Goal: Download file/media

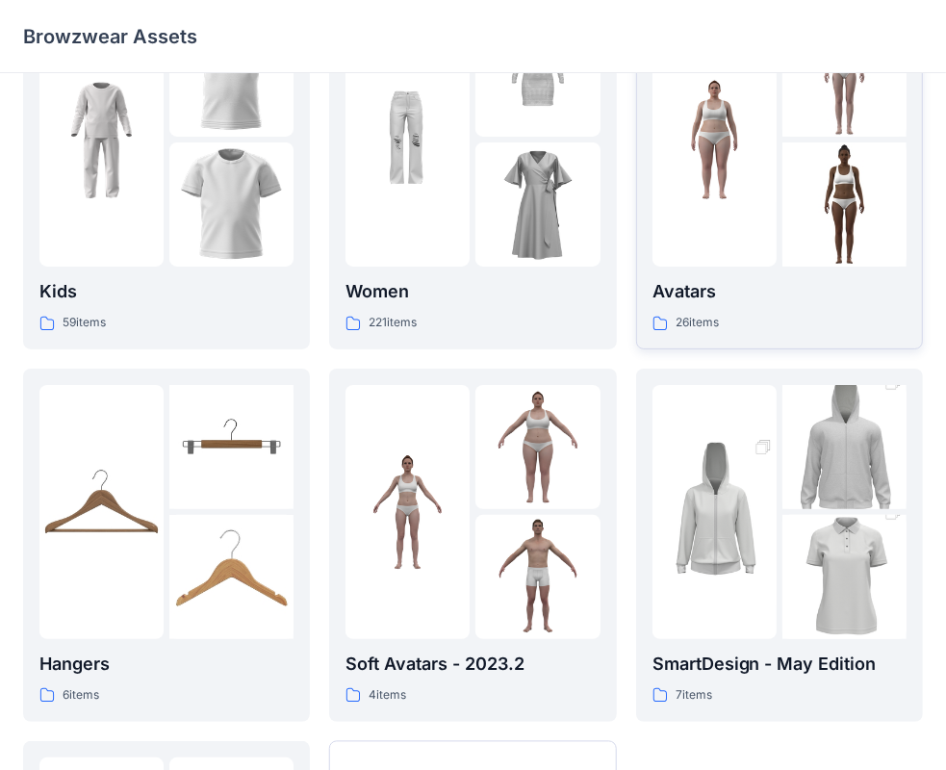
scroll to position [477, 0]
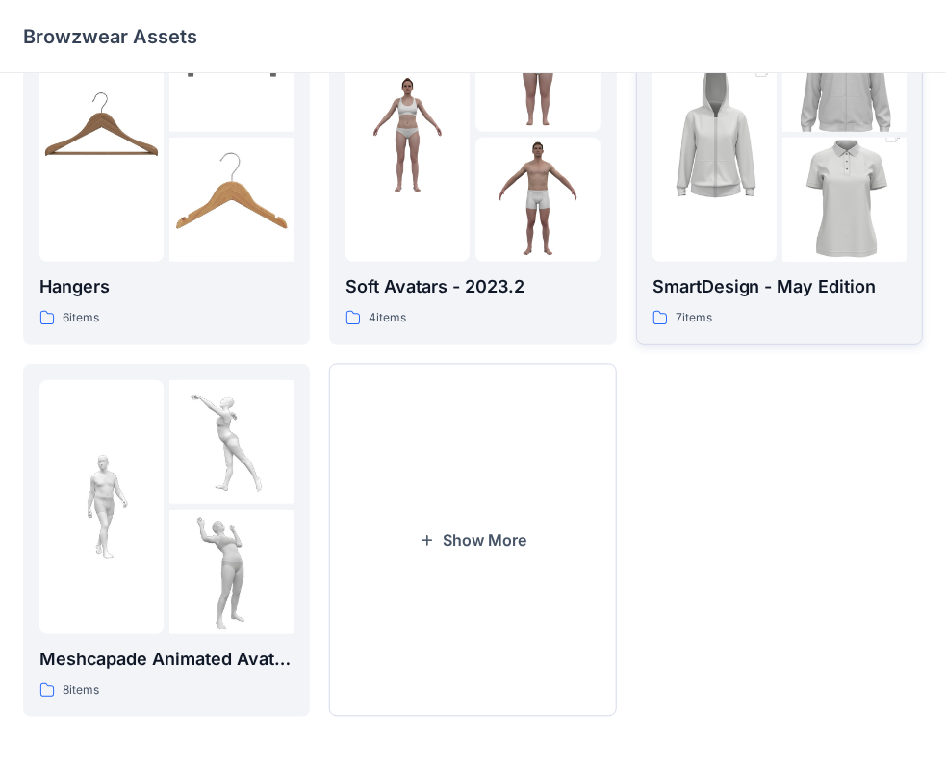
click at [774, 186] on img at bounding box center [715, 134] width 124 height 187
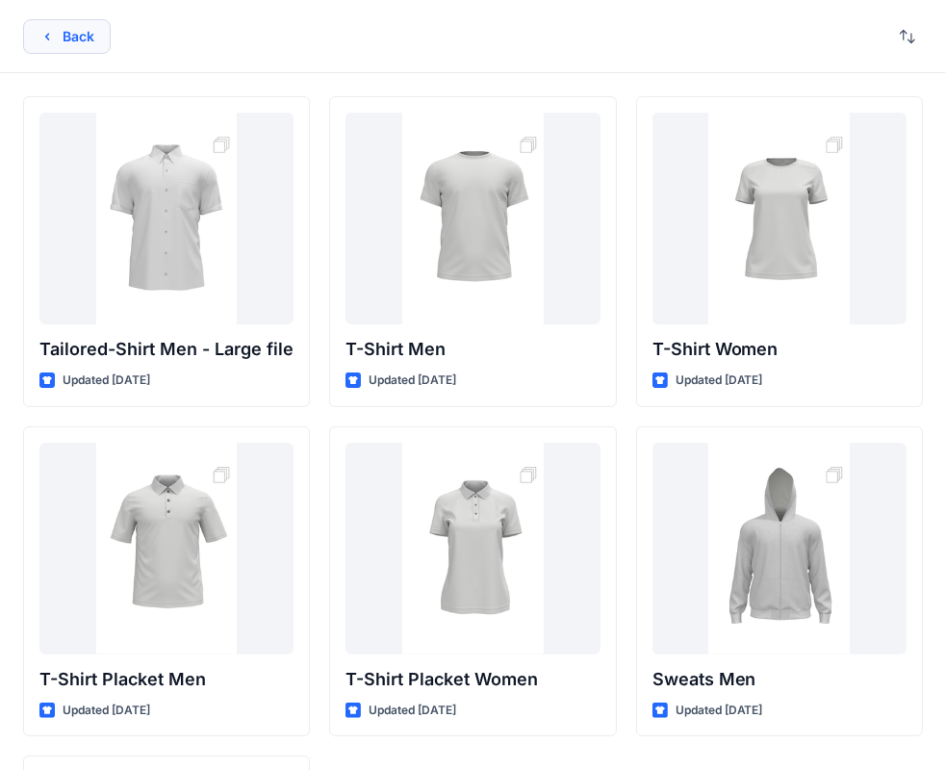
click at [63, 32] on button "Back" at bounding box center [67, 36] width 88 height 35
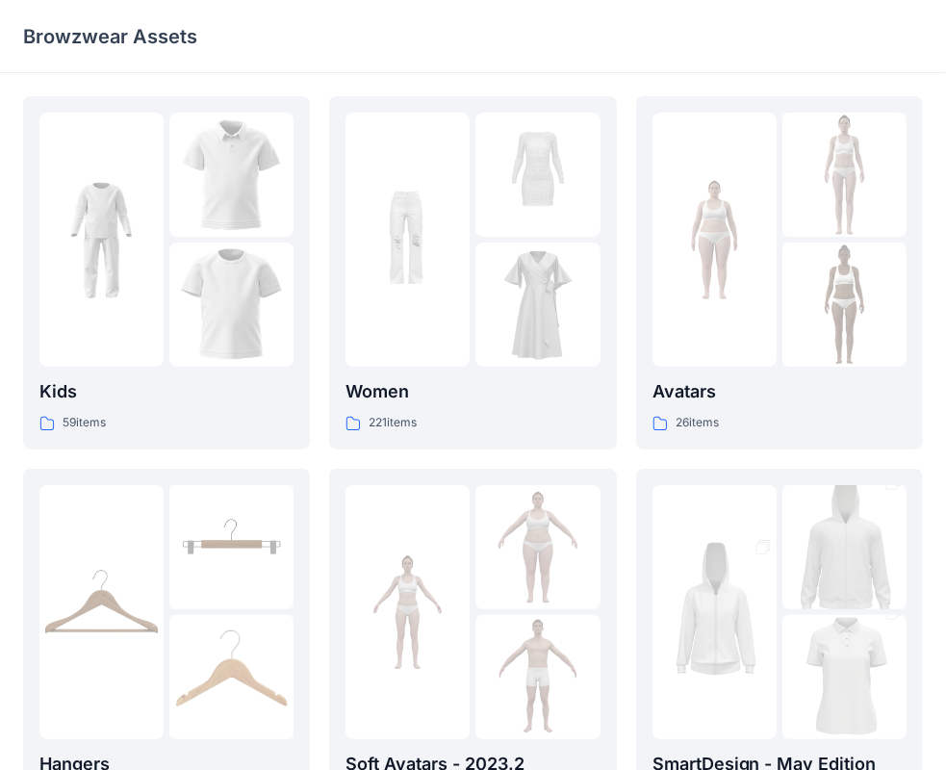
scroll to position [477, 0]
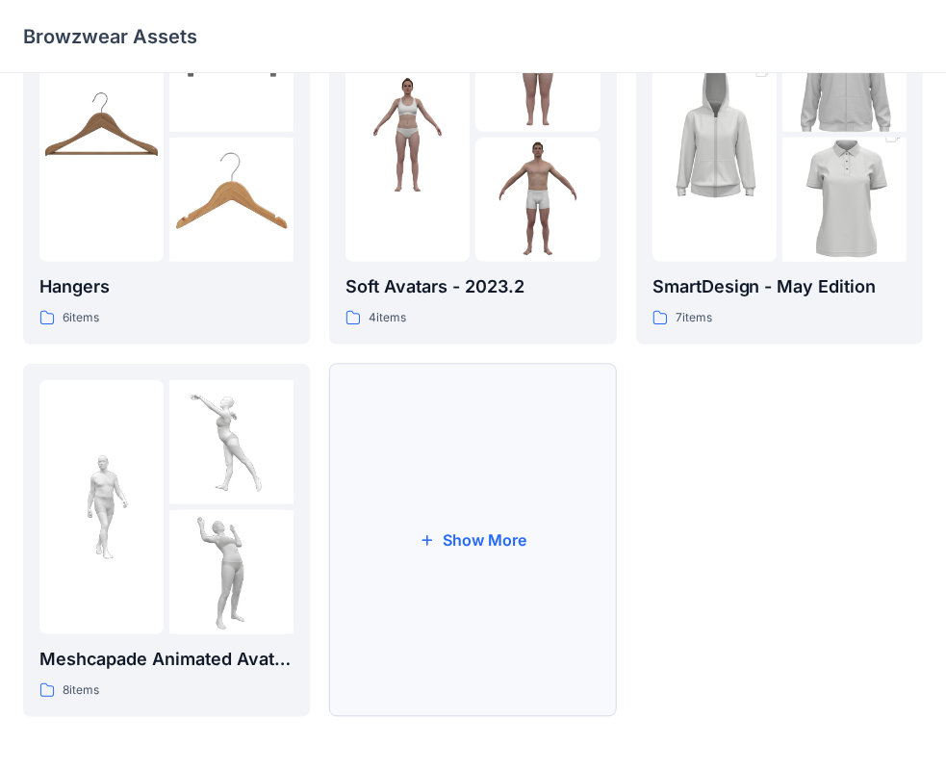
click at [427, 526] on button "Show More" at bounding box center [472, 540] width 287 height 353
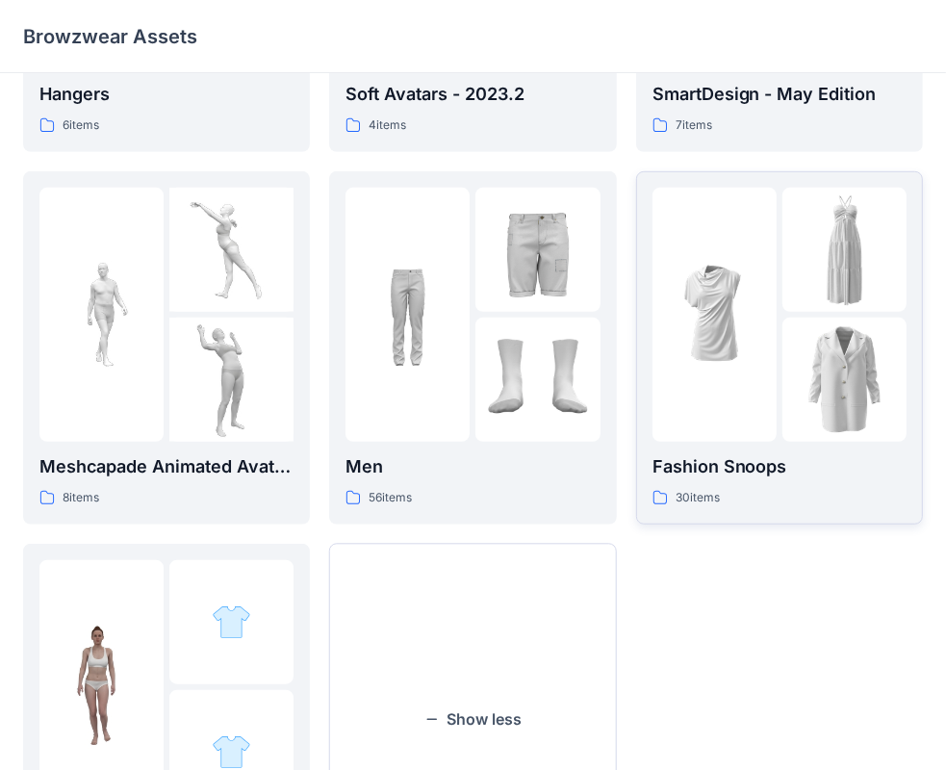
scroll to position [851, 0]
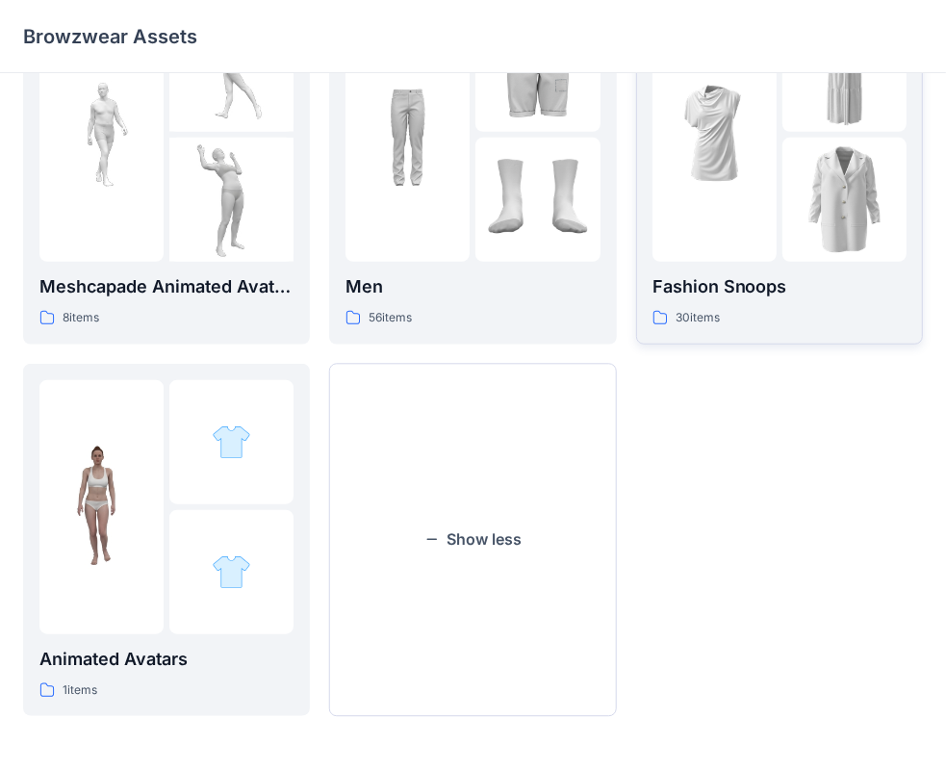
click at [757, 216] on div at bounding box center [715, 135] width 124 height 254
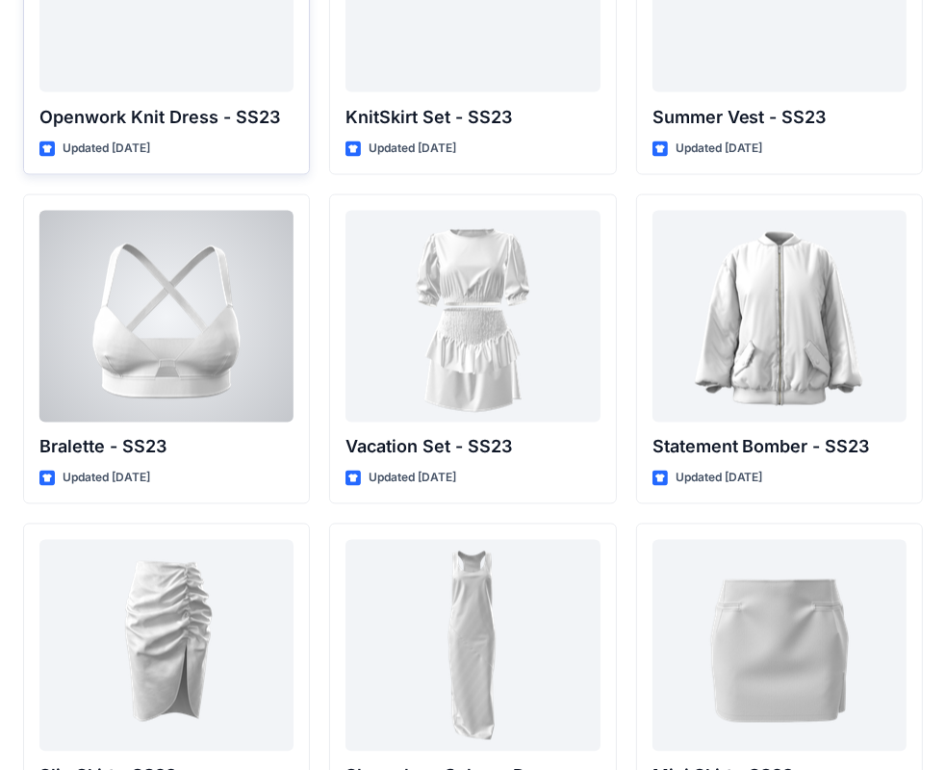
scroll to position [1853, 0]
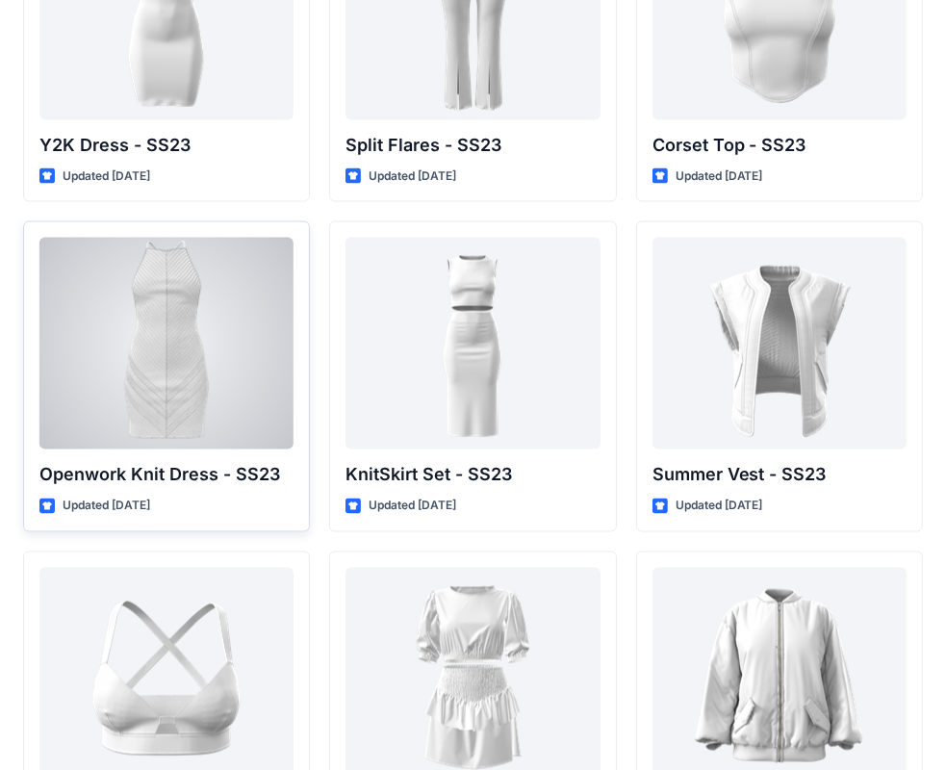
click at [195, 313] on div at bounding box center [166, 344] width 254 height 212
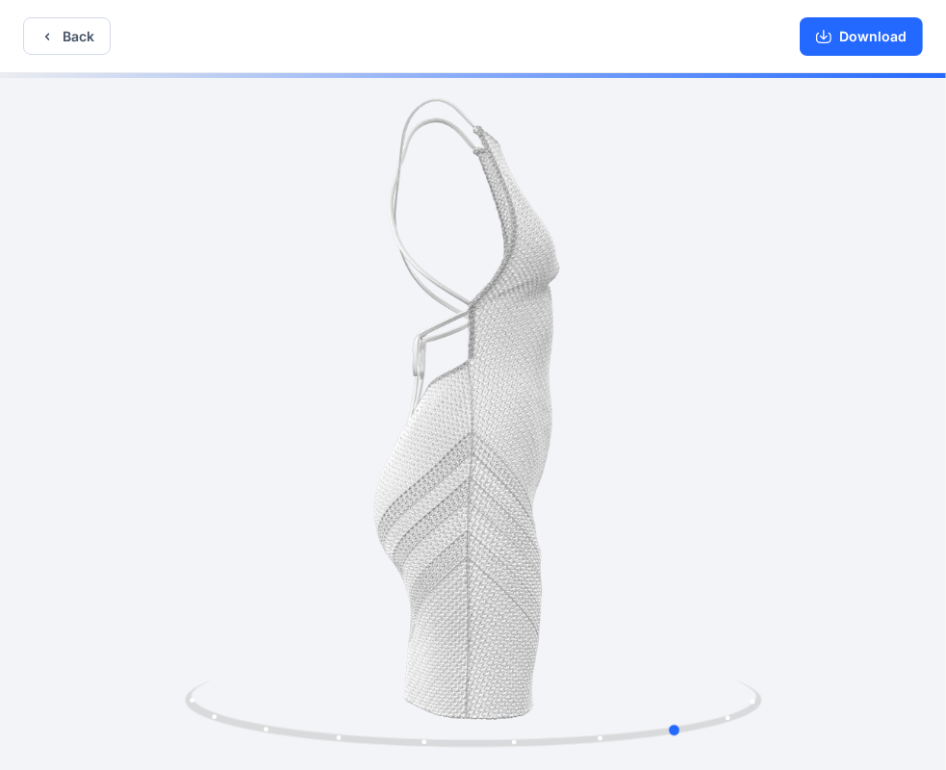
drag, startPoint x: 716, startPoint y: 463, endPoint x: 348, endPoint y: 495, distance: 370.1
click at [348, 495] on div at bounding box center [473, 423] width 946 height 701
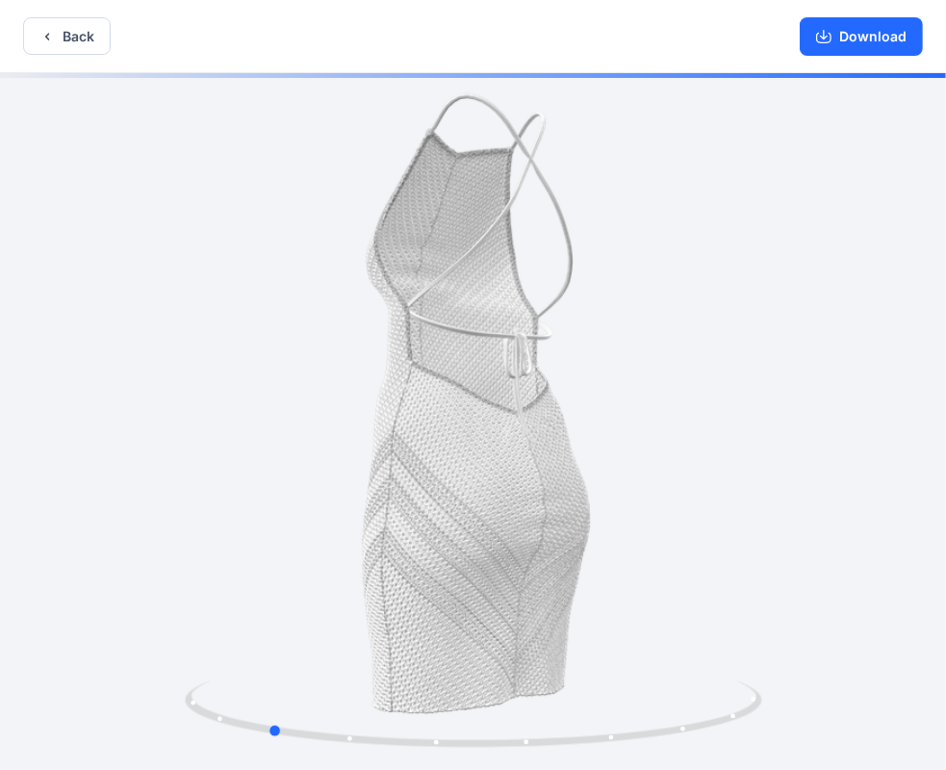
drag, startPoint x: 666, startPoint y: 460, endPoint x: 269, endPoint y: 493, distance: 398.9
click at [269, 493] on div at bounding box center [473, 423] width 946 height 701
click at [866, 36] on button "Download" at bounding box center [861, 36] width 123 height 39
